Goal: Task Accomplishment & Management: Manage account settings

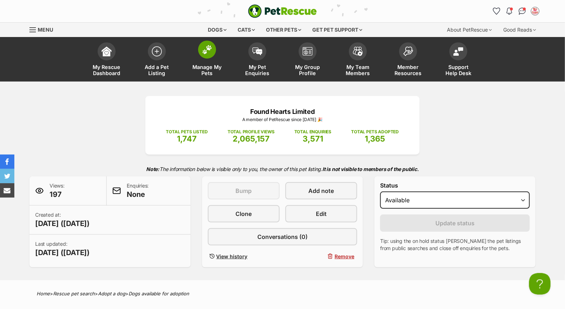
click at [210, 53] on img at bounding box center [207, 49] width 10 height 9
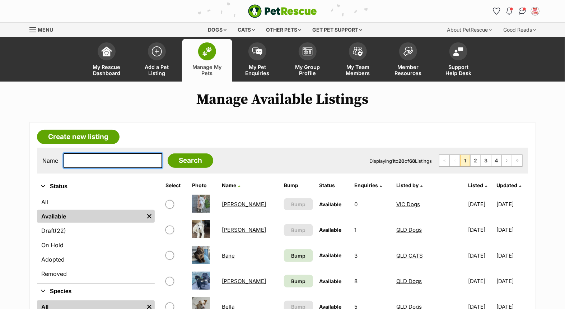
drag, startPoint x: 117, startPoint y: 165, endPoint x: 271, endPoint y: 155, distance: 154.6
click at [117, 165] on input "text" at bounding box center [112, 160] width 99 height 15
type input "hank"
click at [168, 153] on input "Search" at bounding box center [191, 160] width 46 height 14
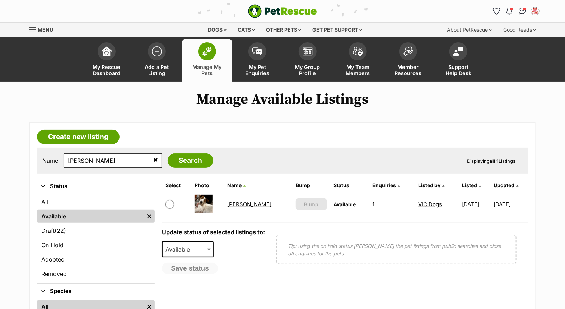
click at [232, 202] on link "Hank" at bounding box center [249, 204] width 44 height 7
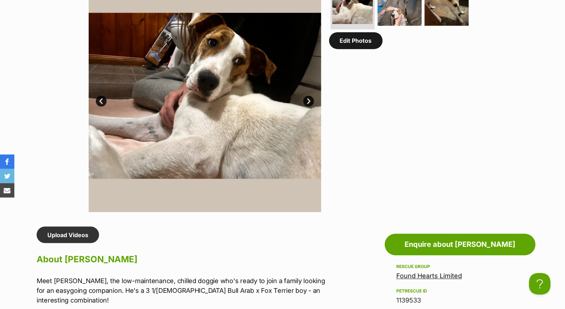
click at [360, 47] on link "Edit Photos" at bounding box center [355, 40] width 53 height 17
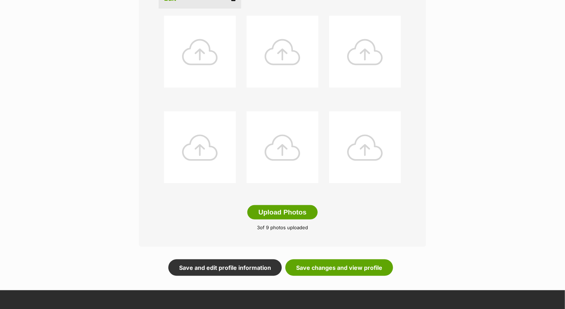
scroll to position [319, 0]
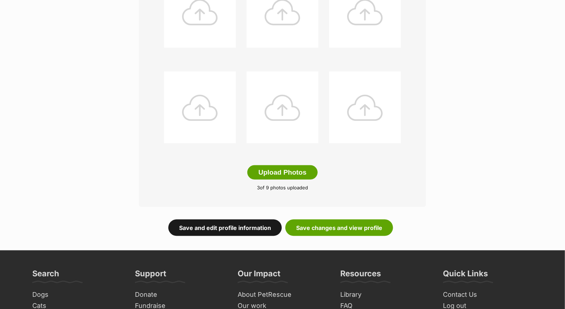
click at [238, 229] on link "Save and edit profile information" at bounding box center [224, 227] width 113 height 17
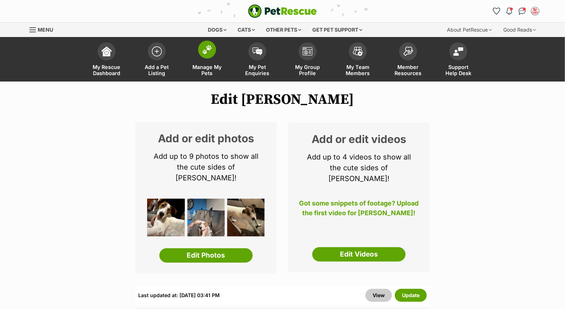
click at [200, 51] on span at bounding box center [207, 50] width 18 height 18
